Goal: Information Seeking & Learning: Learn about a topic

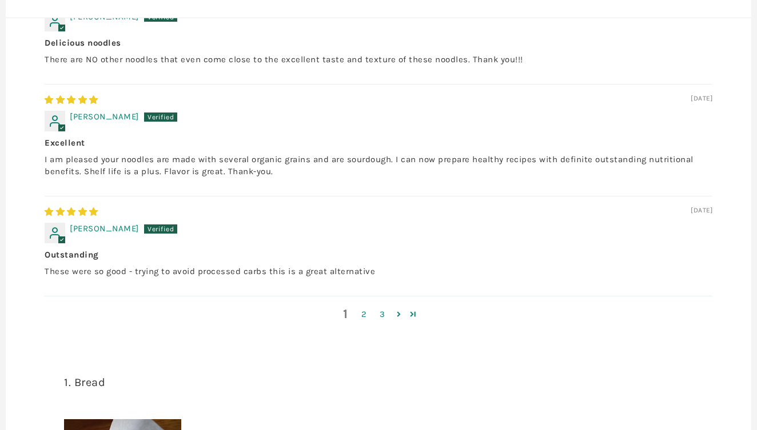
scroll to position [771, 0]
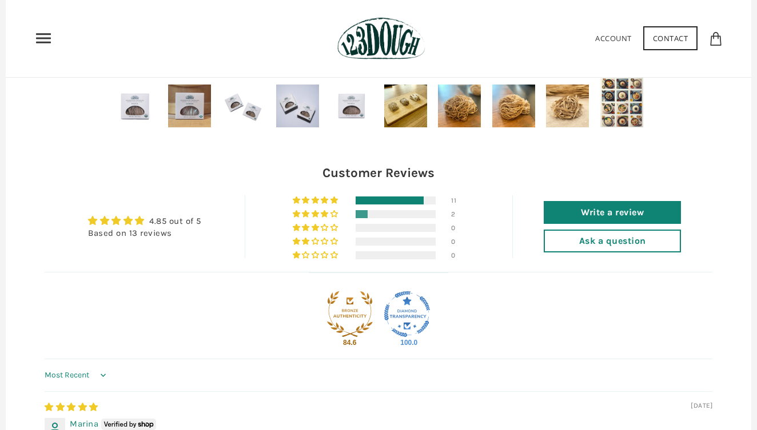
click at [47, 38] on use "Primary" at bounding box center [43, 39] width 15 height 10
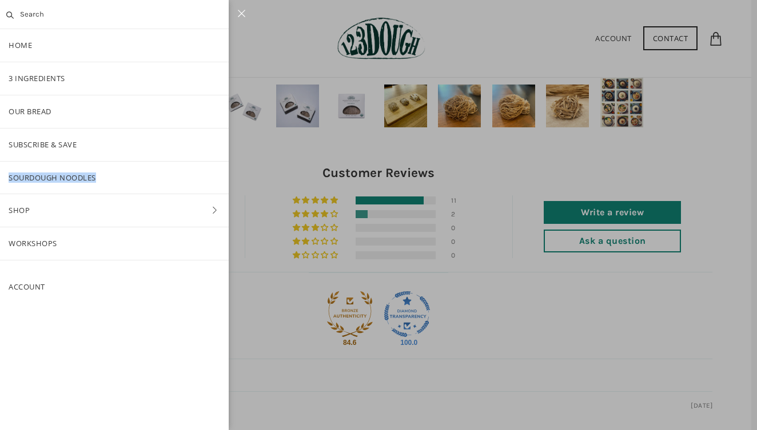
click at [212, 210] on icon at bounding box center [214, 210] width 17 height 8
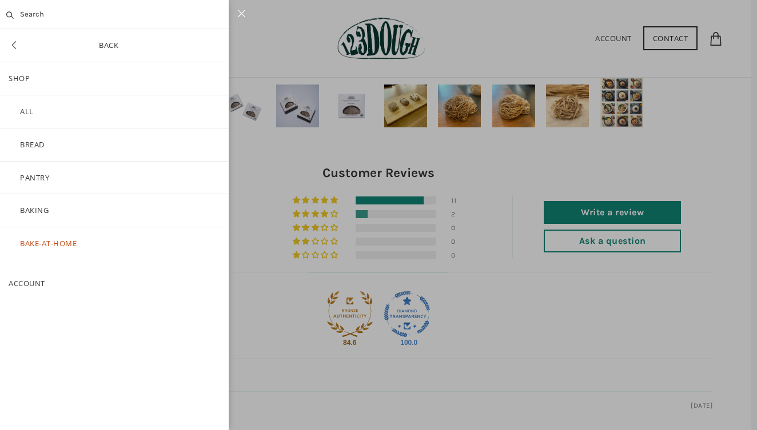
click at [15, 49] on icon at bounding box center [14, 45] width 17 height 9
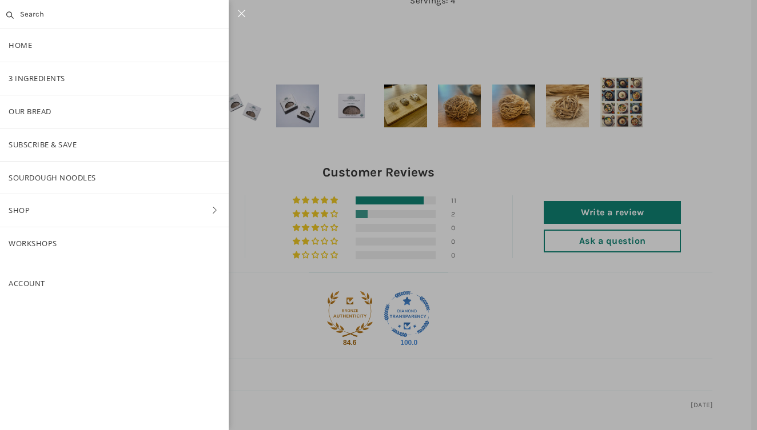
drag, startPoint x: 38, startPoint y: 291, endPoint x: 119, endPoint y: 328, distance: 89.8
click at [119, 328] on div "Clear No results were found Home 3 Ingredients Our Bread Subscribe & Save SOURD…" at bounding box center [114, 215] width 229 height 430
click at [251, 181] on div at bounding box center [378, 215] width 757 height 430
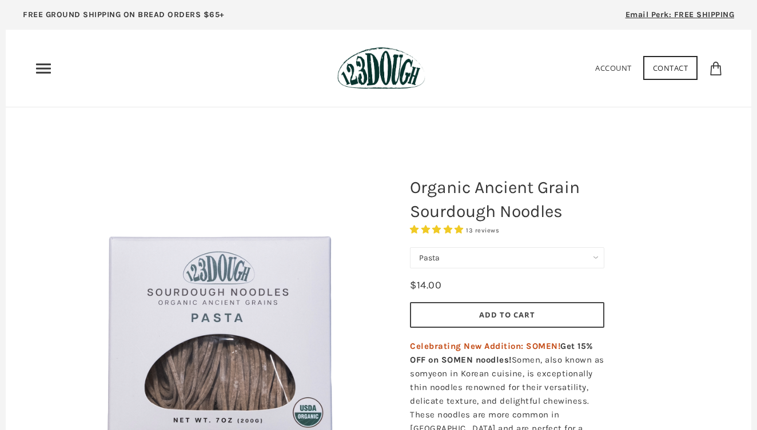
click at [681, 70] on link "Contact" at bounding box center [670, 68] width 55 height 24
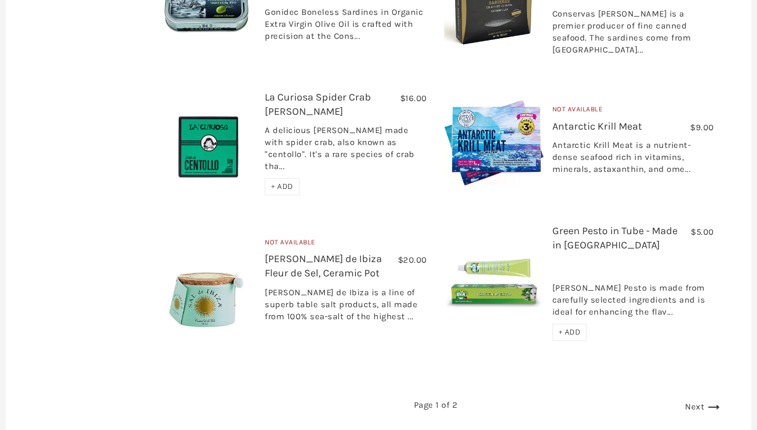
scroll to position [1702, 0]
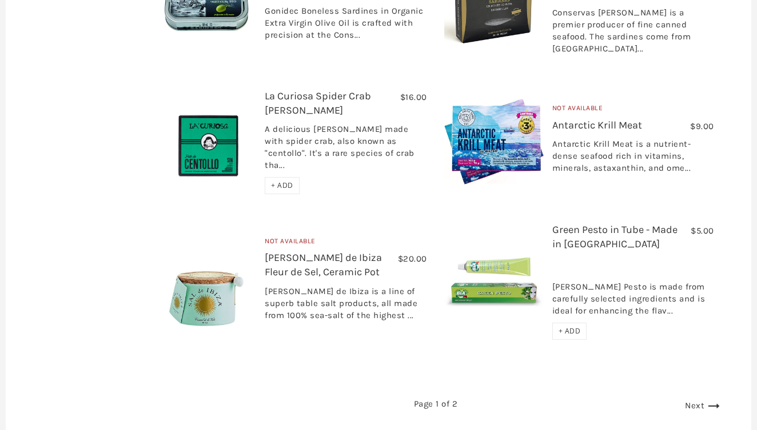
click at [687, 401] on link "Next" at bounding box center [704, 406] width 38 height 10
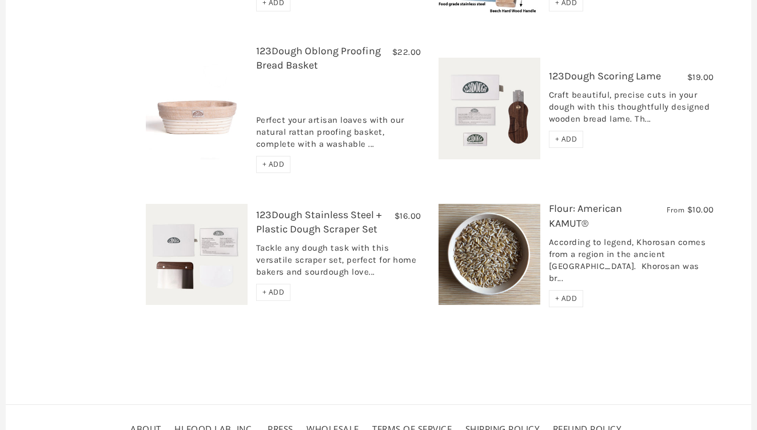
scroll to position [719, 0]
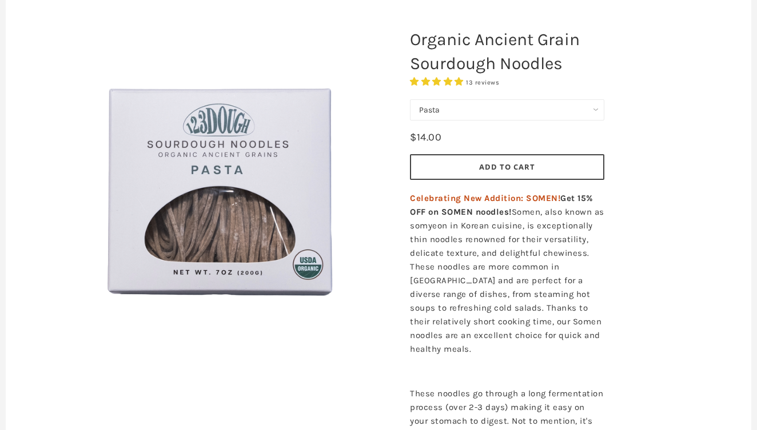
scroll to position [150, 0]
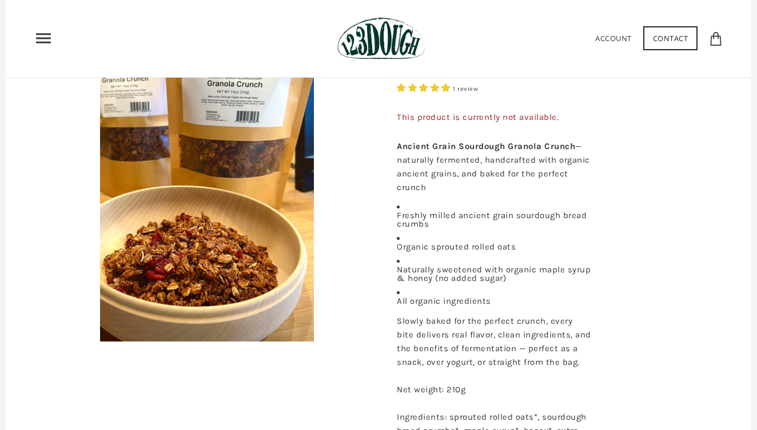
scroll to position [51, 0]
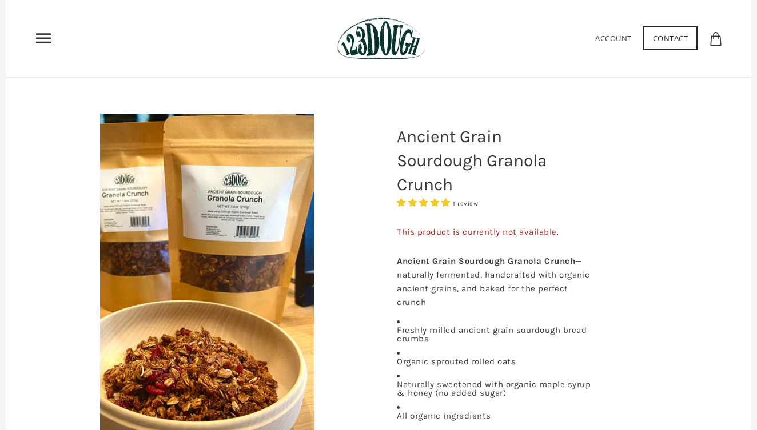
click at [250, 215] on img at bounding box center [207, 285] width 214 height 343
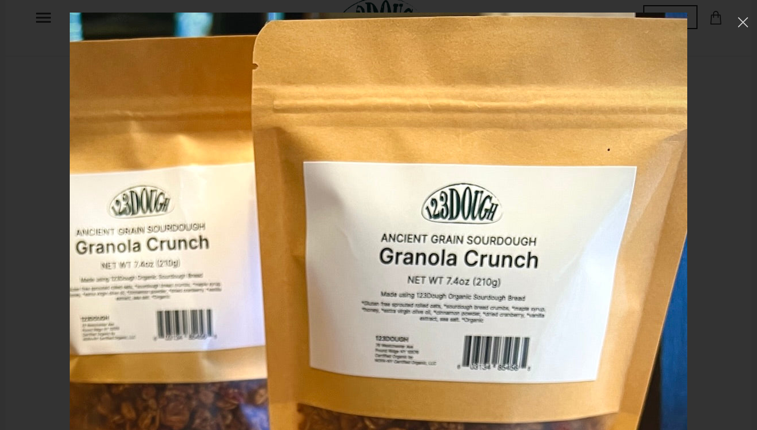
scroll to position [45, 0]
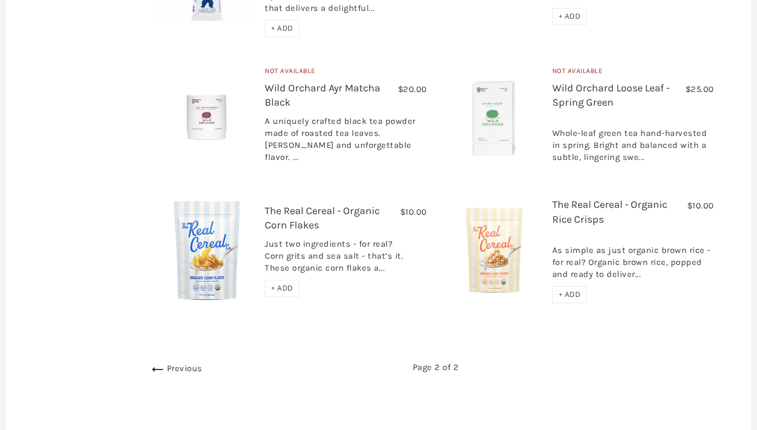
scroll to position [465, 0]
